Goal: Find specific page/section: Find specific page/section

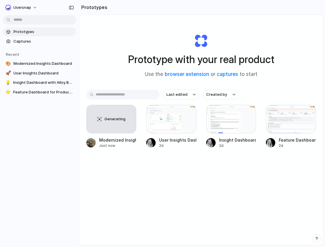
click at [151, 185] on div "Prototype with your real product Use the browser extension or captures to start…" at bounding box center [201, 145] width 244 height 261
